Goal: Check status: Check status

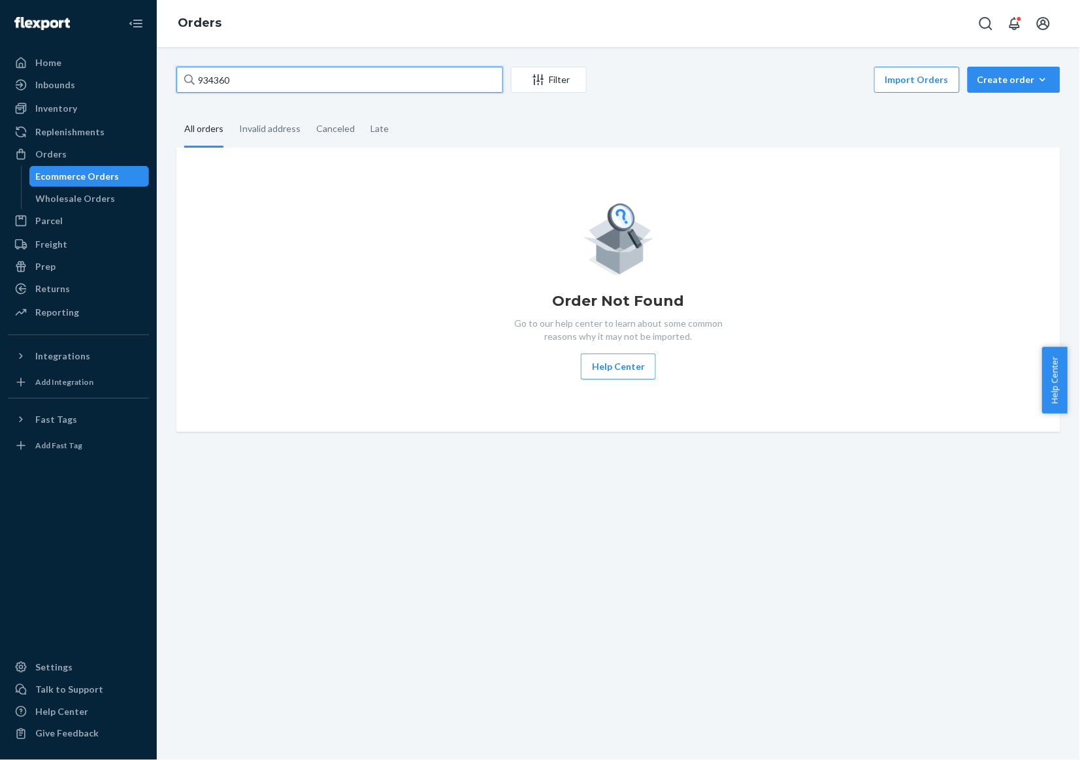
click at [246, 80] on input "934360" at bounding box center [339, 80] width 327 height 26
click at [325, 70] on input "934360" at bounding box center [339, 80] width 327 height 26
paste input "3324"
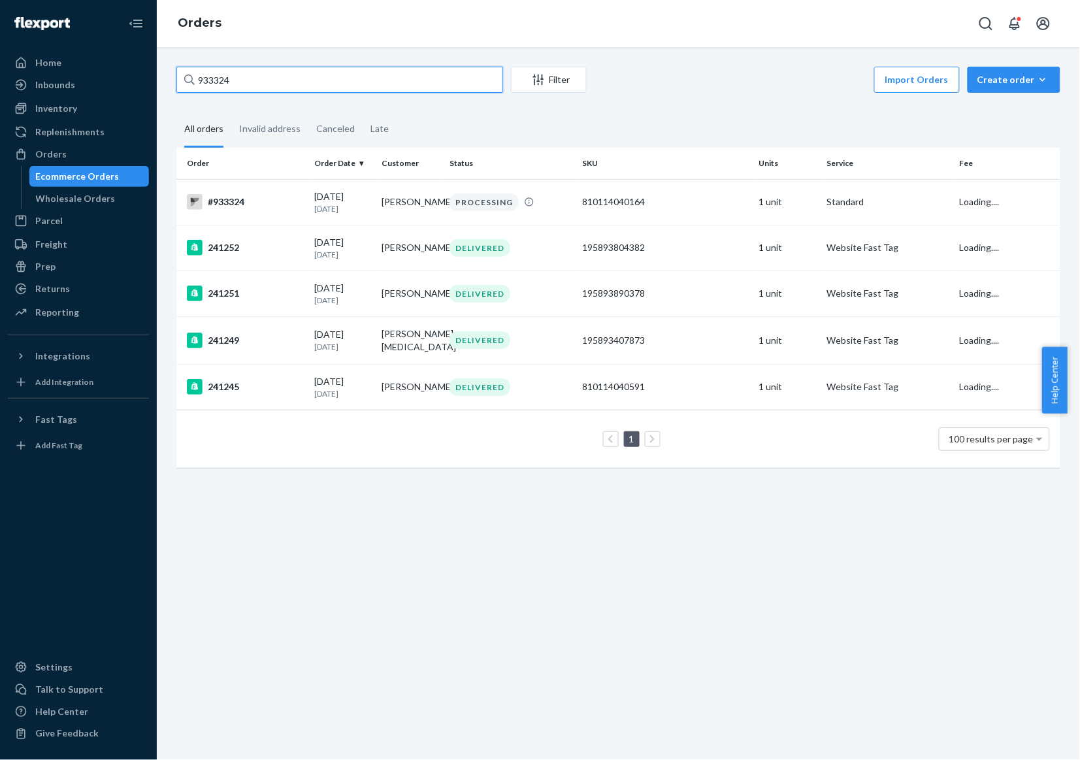
click at [363, 71] on input "933324" at bounding box center [339, 80] width 327 height 26
paste input "642"
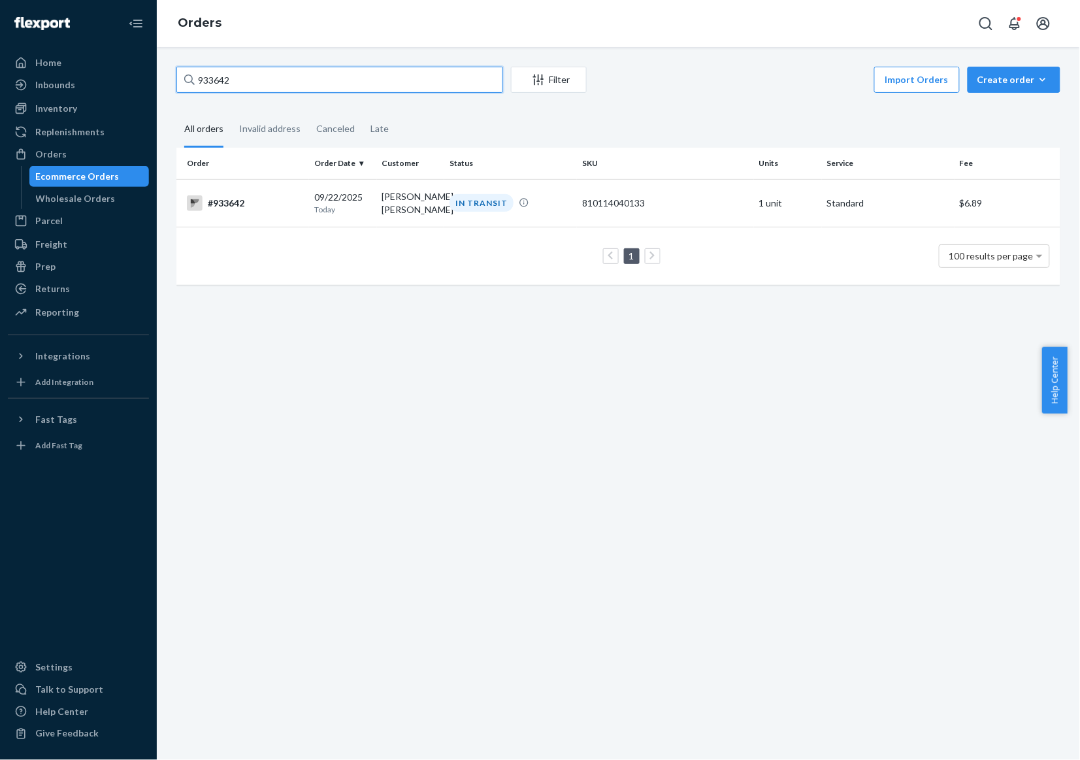
click at [405, 83] on input "933642" at bounding box center [339, 80] width 327 height 26
paste input "805"
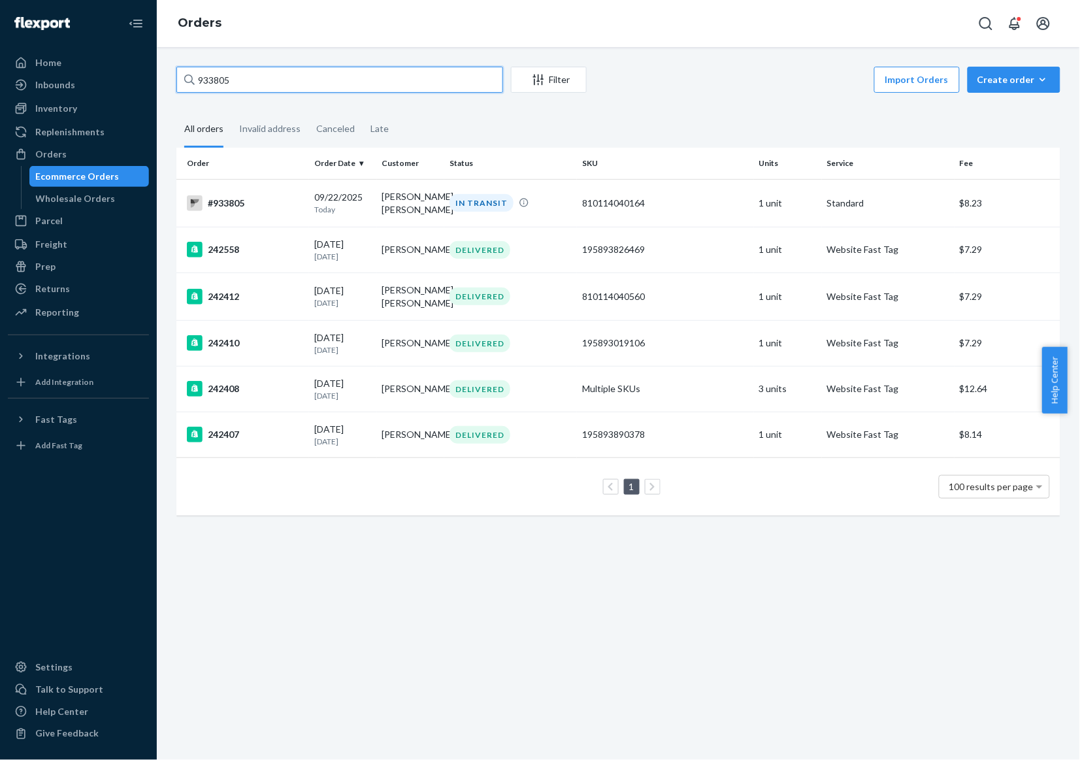
click at [410, 92] on input "933805" at bounding box center [339, 80] width 327 height 26
paste input "4486"
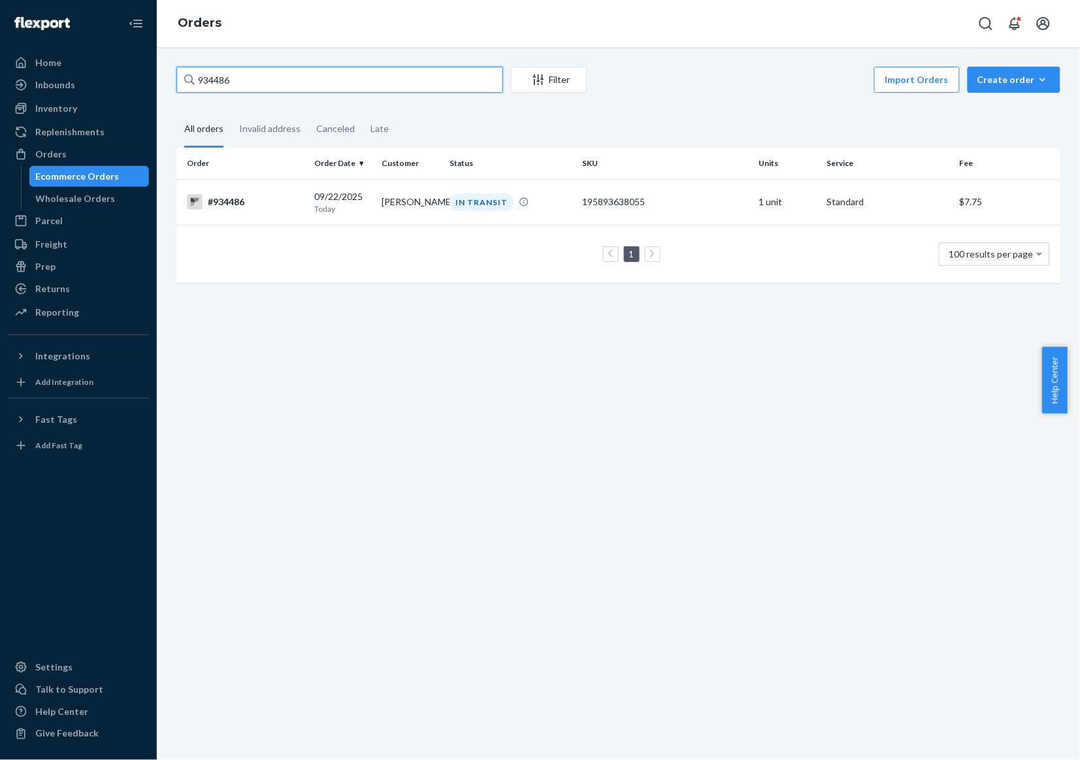
click at [429, 86] on input "934486" at bounding box center [339, 80] width 327 height 26
paste input "3989"
click at [440, 79] on input "933989" at bounding box center [339, 80] width 327 height 26
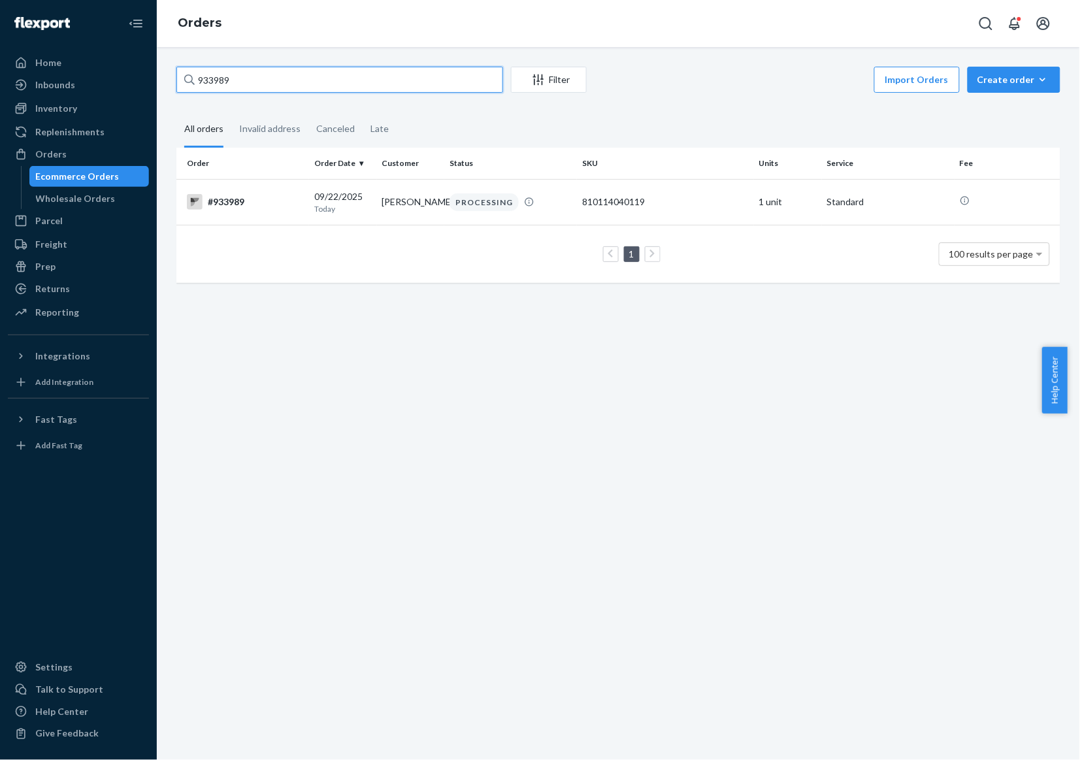
paste input "4346"
click at [474, 65] on div "934346 Filter Import Orders Create order Ecommerce order Removal order All orde…" at bounding box center [619, 403] width 924 height 713
click at [471, 83] on input "934346" at bounding box center [339, 80] width 327 height 26
paste input "97"
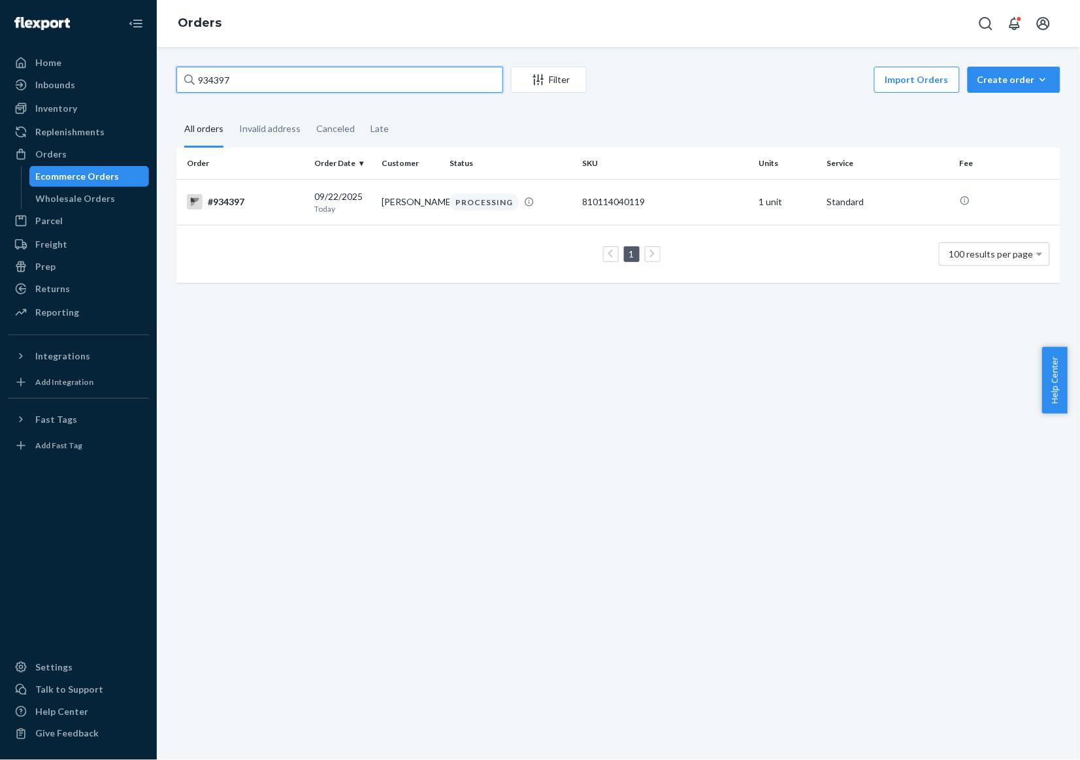
type input "934397"
